Goal: Task Accomplishment & Management: Manage account settings

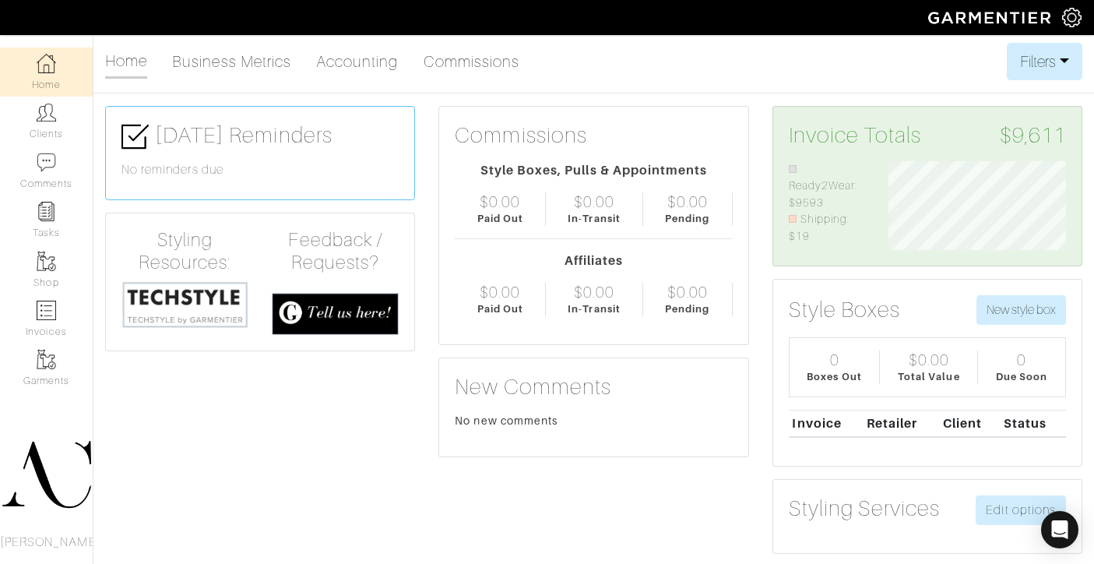
scroll to position [89, 200]
click at [38, 324] on link "Invoices" at bounding box center [46, 318] width 93 height 49
select select
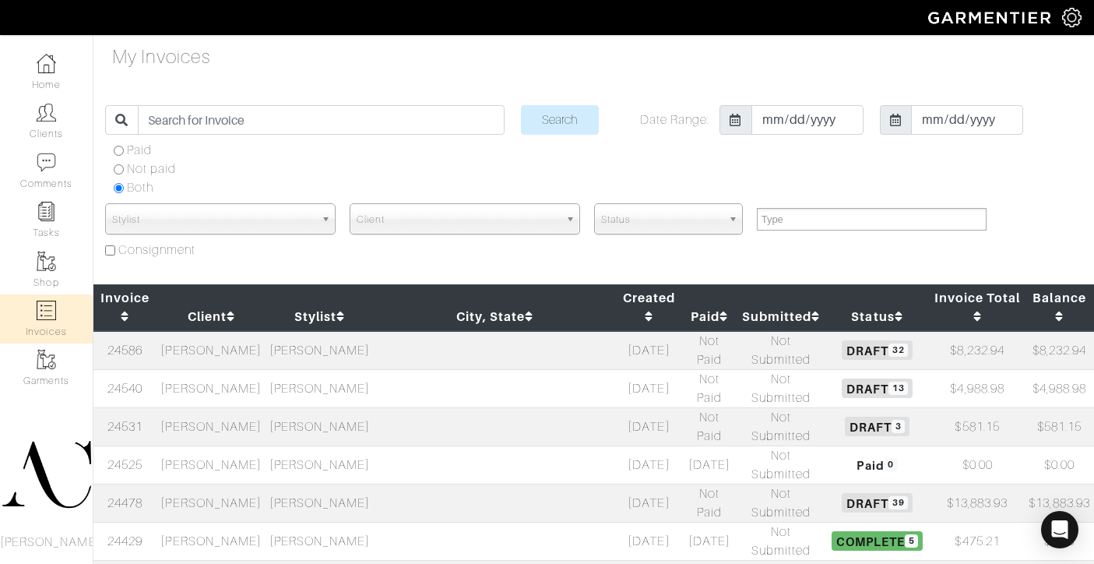
click at [195, 331] on td "[PERSON_NAME]" at bounding box center [211, 350] width 108 height 39
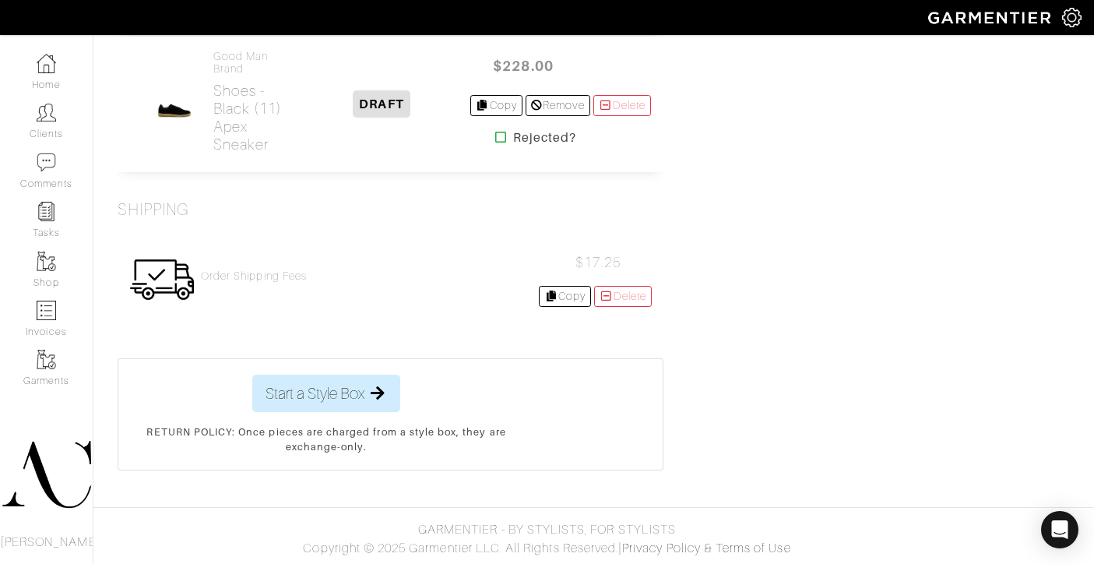
scroll to position [6261, 0]
click at [59, 316] on link "Invoices" at bounding box center [46, 318] width 93 height 49
select select
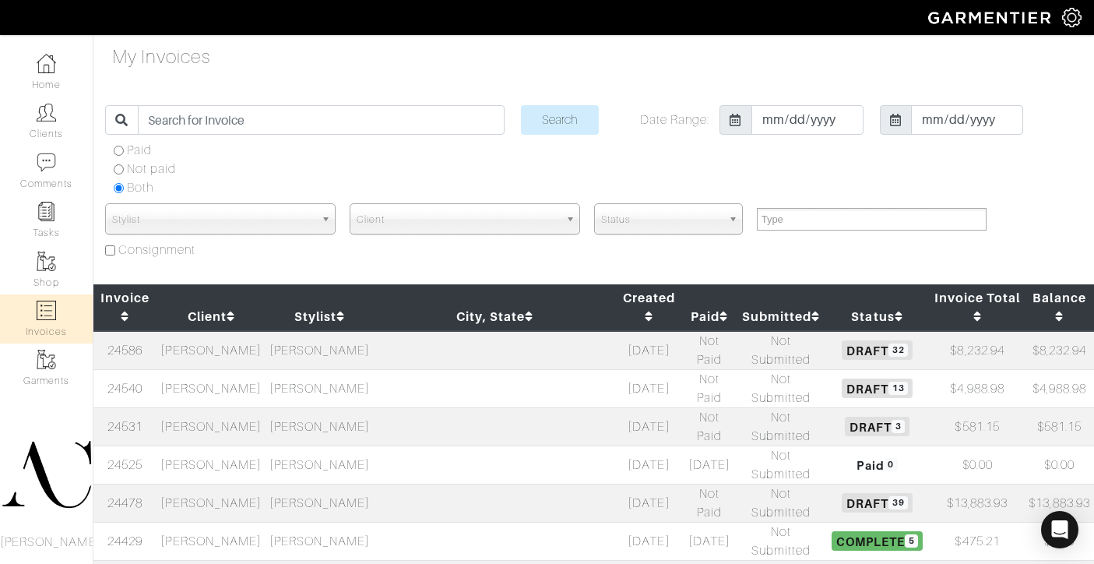
click at [229, 369] on td "[PERSON_NAME]" at bounding box center [211, 388] width 108 height 38
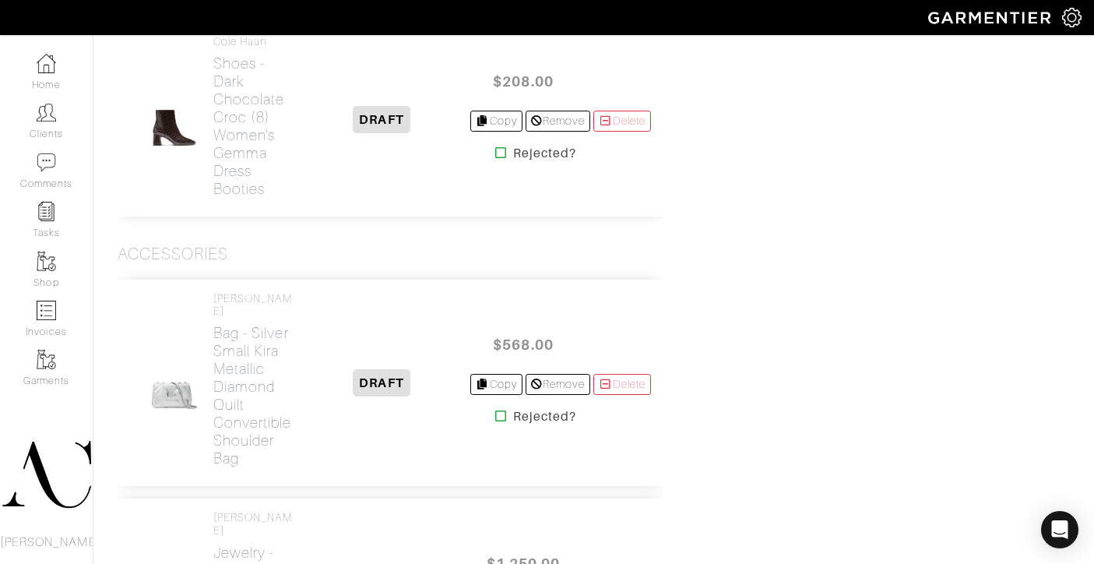
scroll to position [2573, 0]
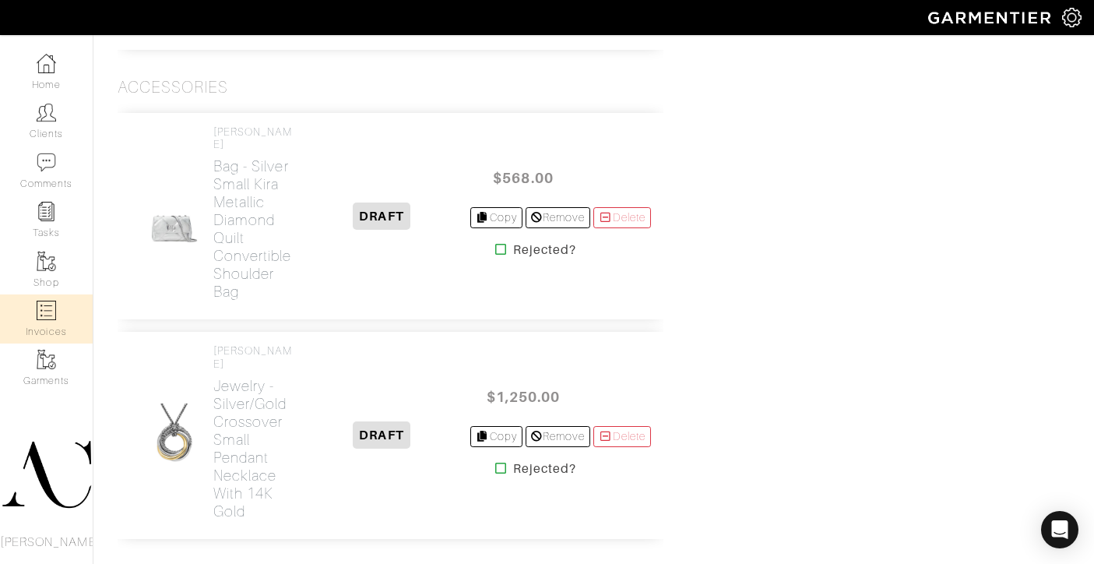
click at [51, 308] on img at bounding box center [46, 310] width 19 height 19
select select
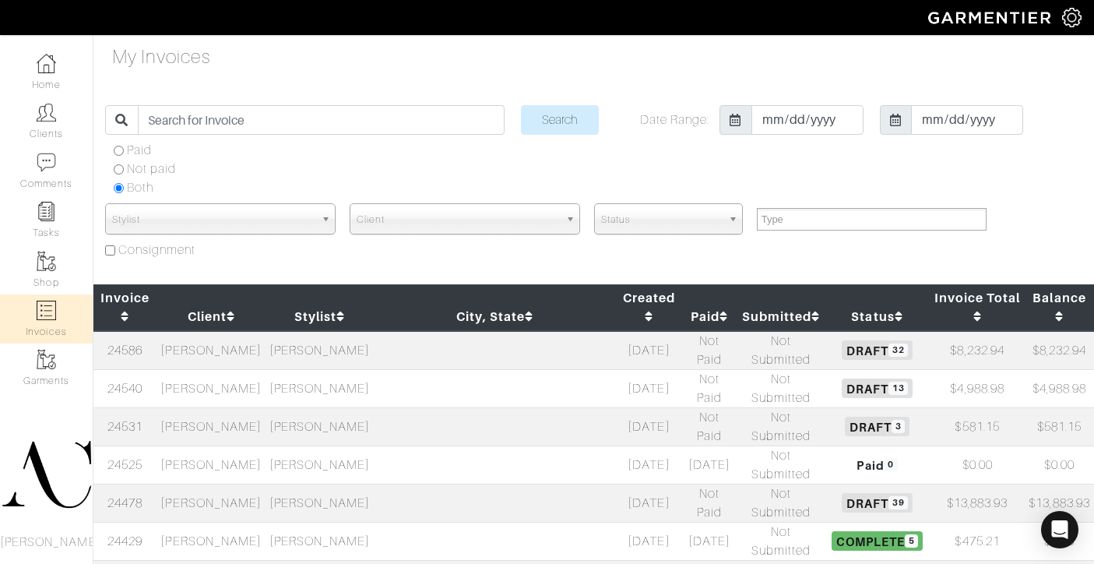
click at [332, 445] on td "[PERSON_NAME]" at bounding box center [319, 464] width 108 height 38
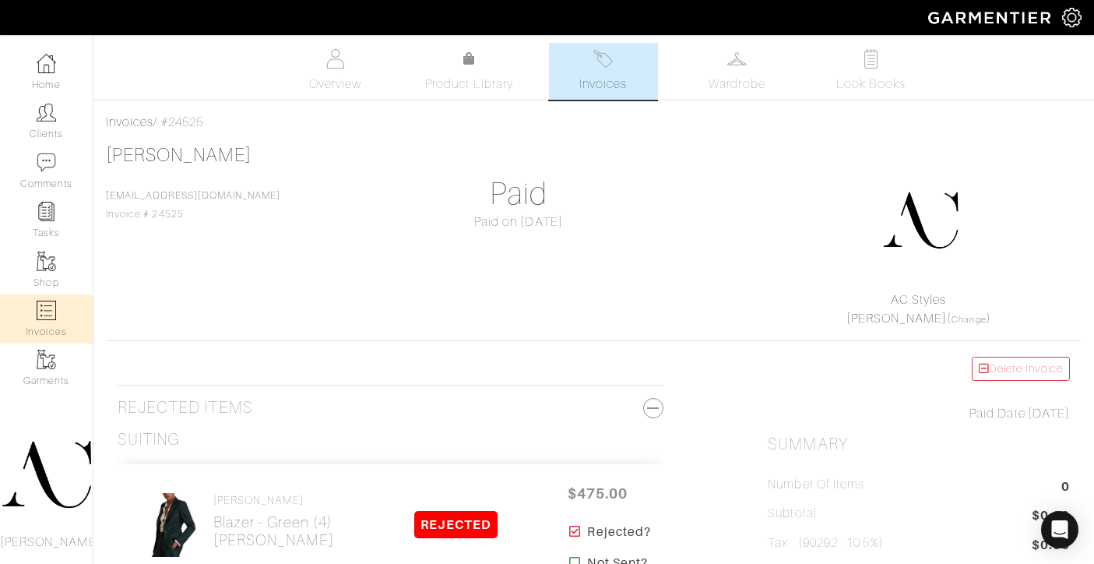
click at [41, 301] on img at bounding box center [46, 310] width 19 height 19
select select
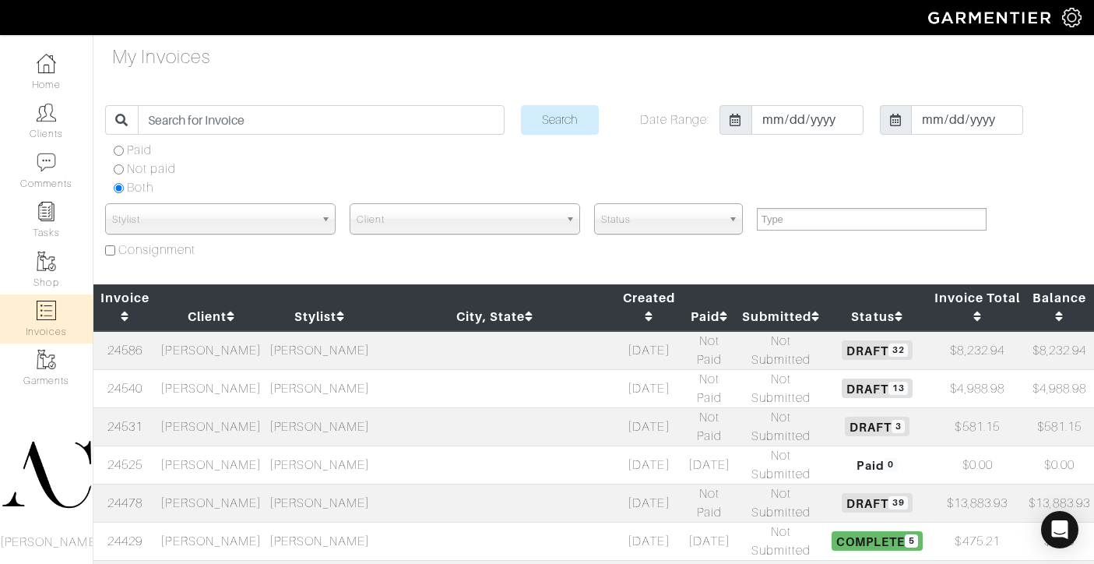
click at [216, 483] on td "[PERSON_NAME]" at bounding box center [211, 502] width 108 height 38
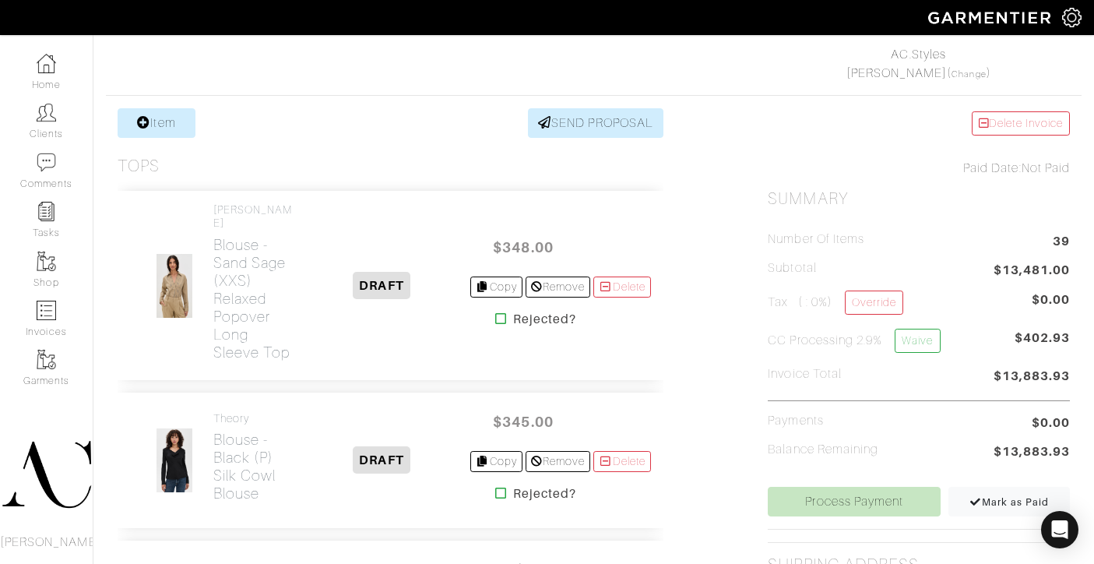
scroll to position [289, 0]
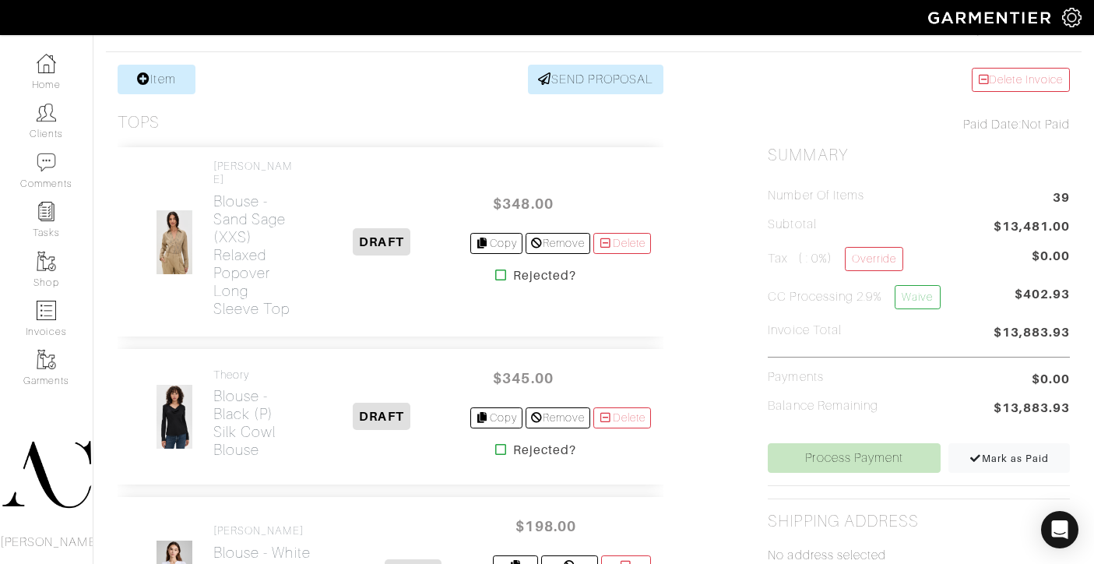
click at [495, 281] on icon at bounding box center [501, 275] width 12 height 12
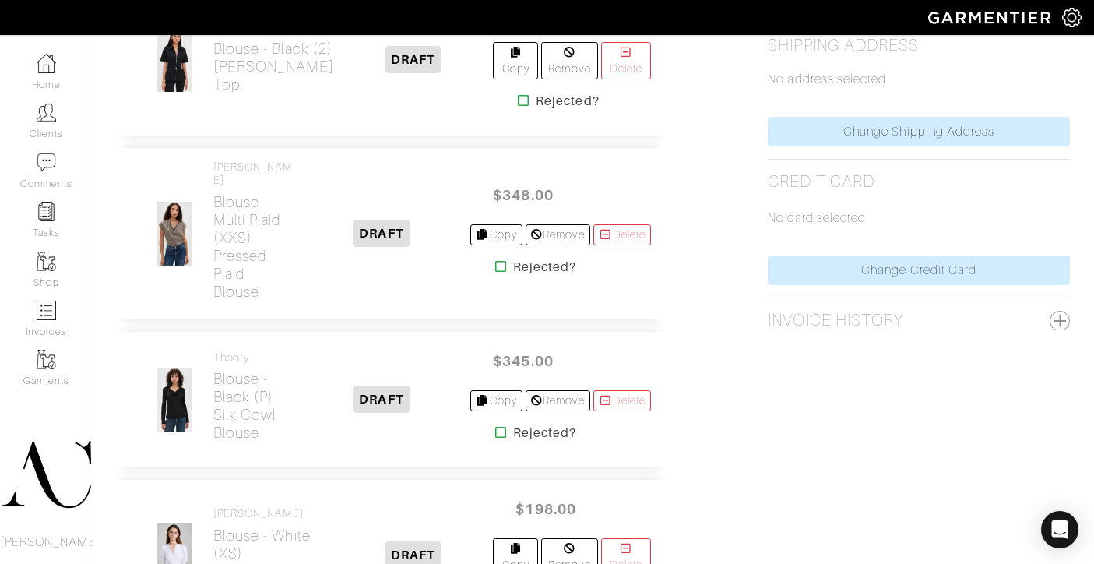
scroll to position [775, 0]
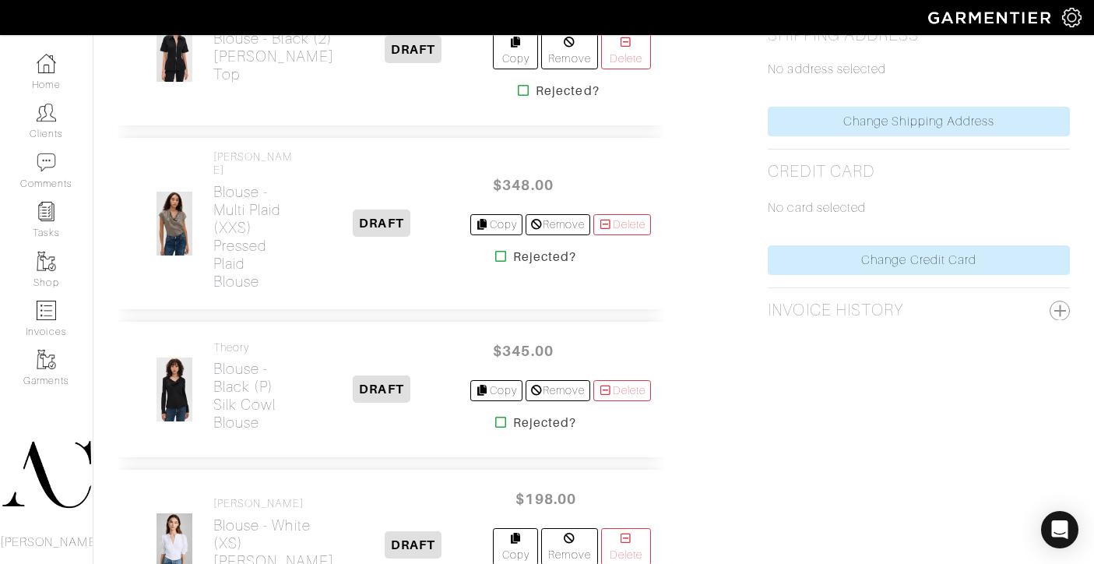
click at [495, 416] on icon at bounding box center [501, 422] width 12 height 12
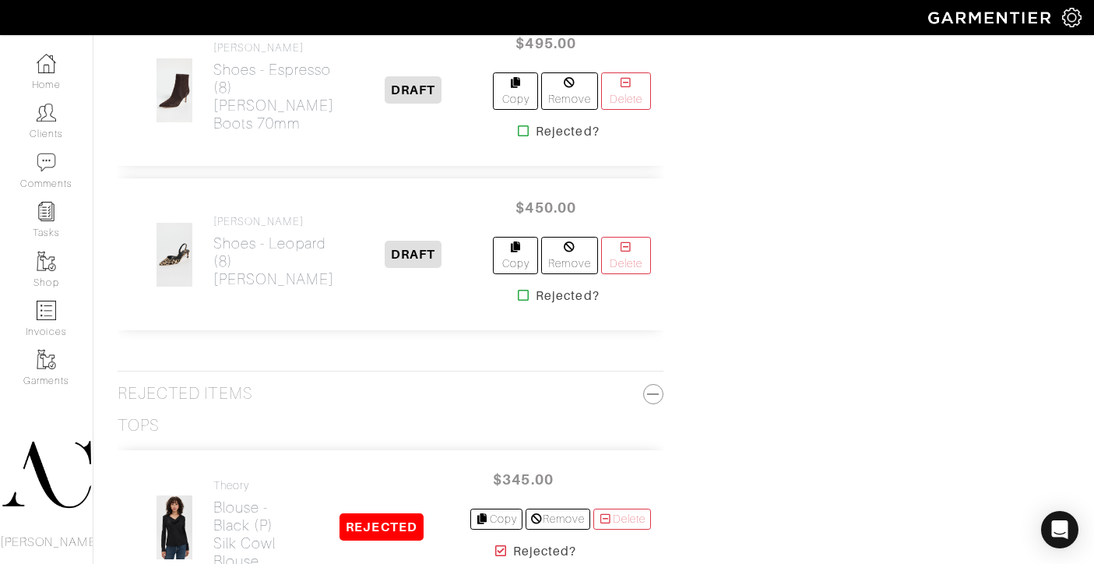
scroll to position [6366, 0]
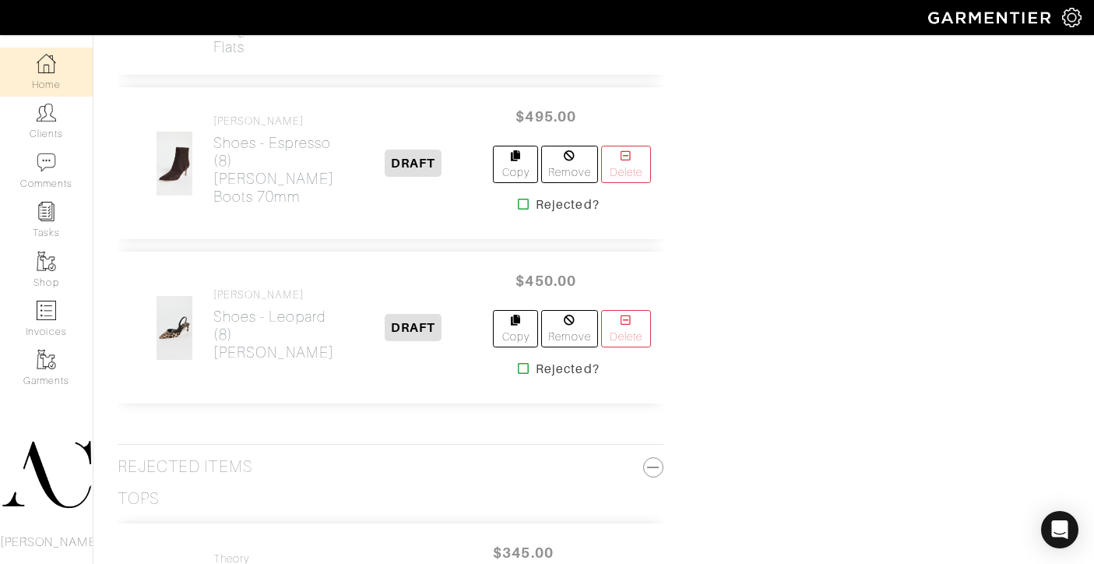
click at [49, 72] on img at bounding box center [46, 63] width 19 height 19
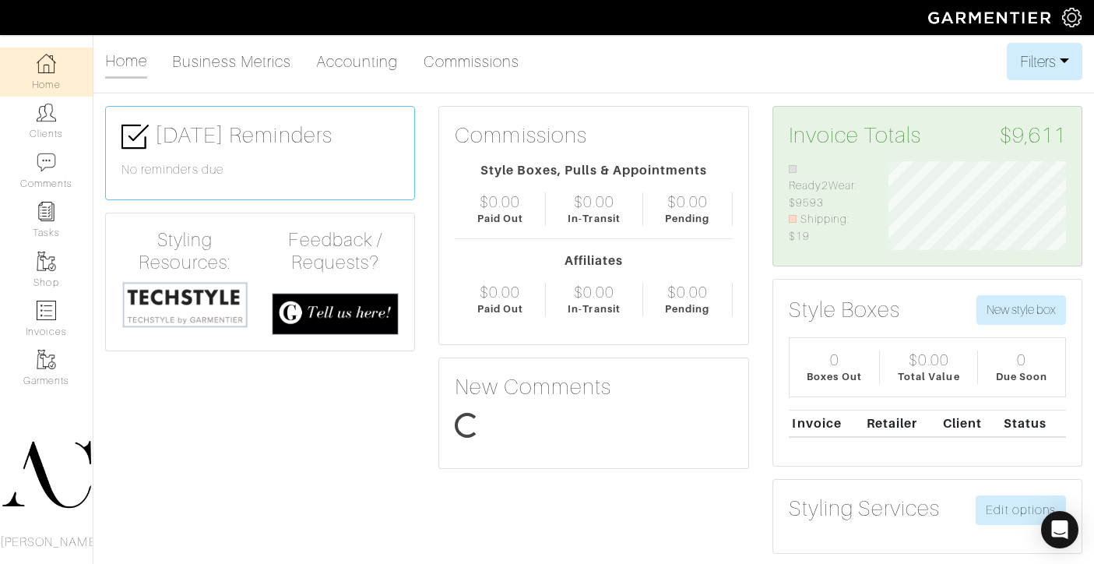
scroll to position [89, 200]
